Goal: Information Seeking & Learning: Learn about a topic

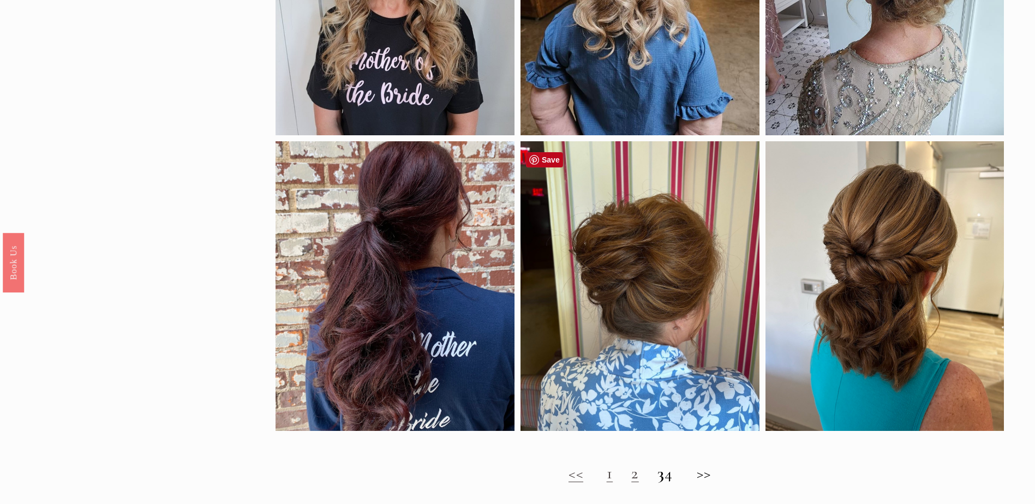
scroll to position [873, 0]
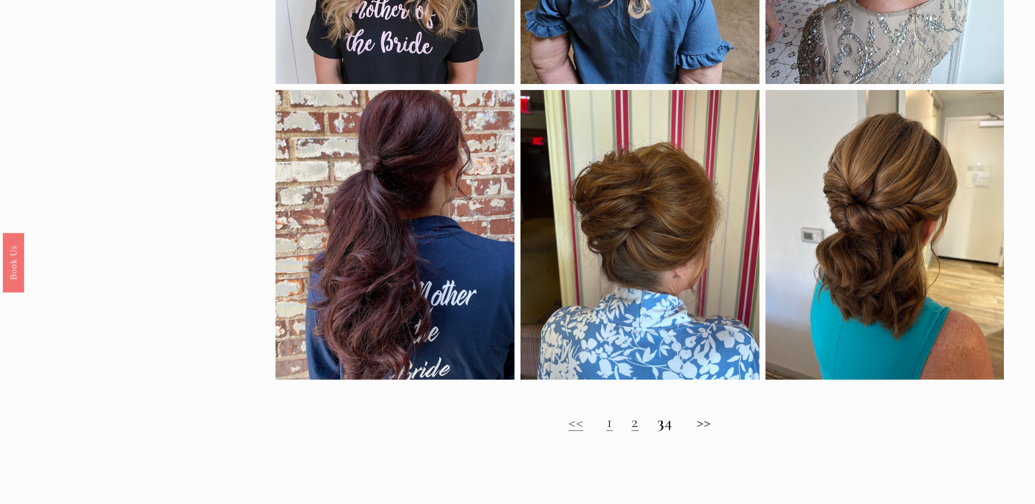
click at [631, 432] on link "2" at bounding box center [635, 422] width 8 height 20
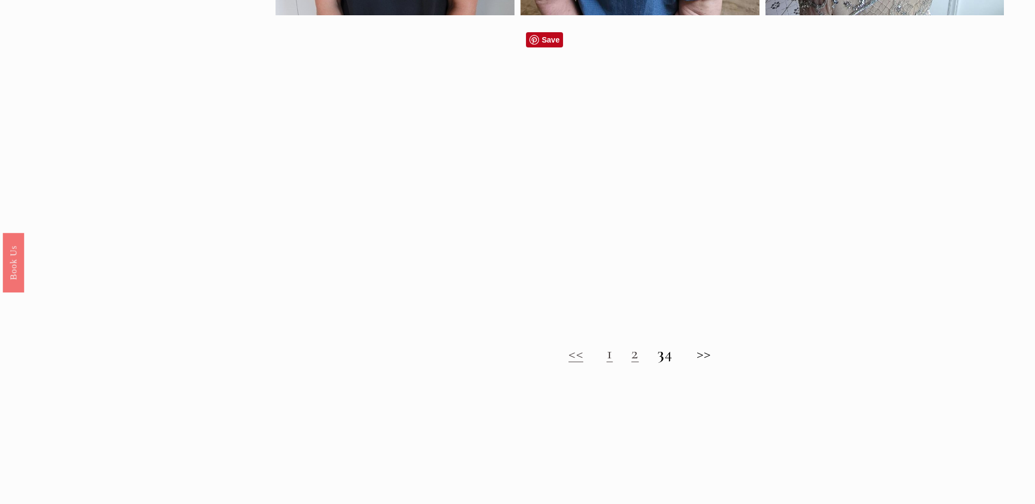
scroll to position [982, 0]
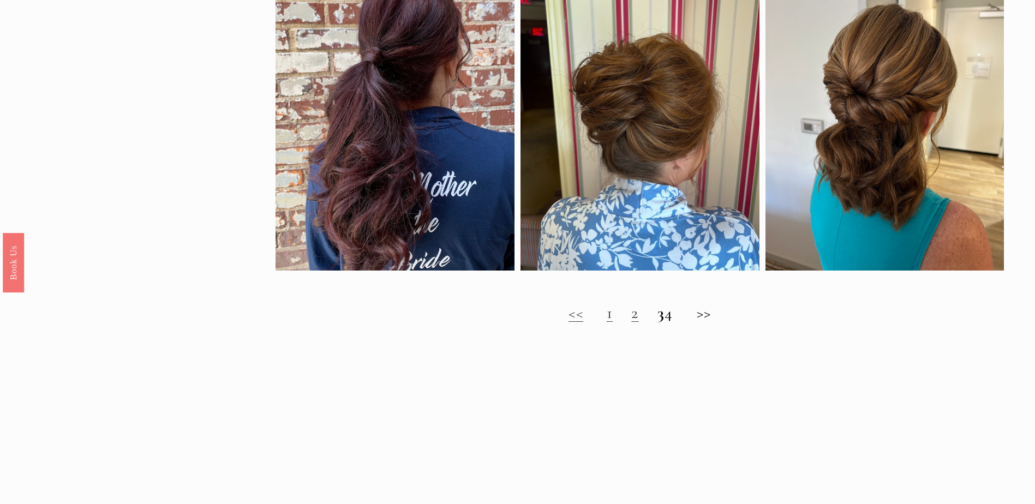
click at [657, 323] on strong "3" at bounding box center [661, 313] width 8 height 20
click at [676, 323] on h2 "<< 1 2 3 4 >>" at bounding box center [639, 313] width 728 height 20
click at [710, 322] on h2 "<< 1 2 3 4 >>" at bounding box center [639, 313] width 728 height 20
